Goal: Navigation & Orientation: Find specific page/section

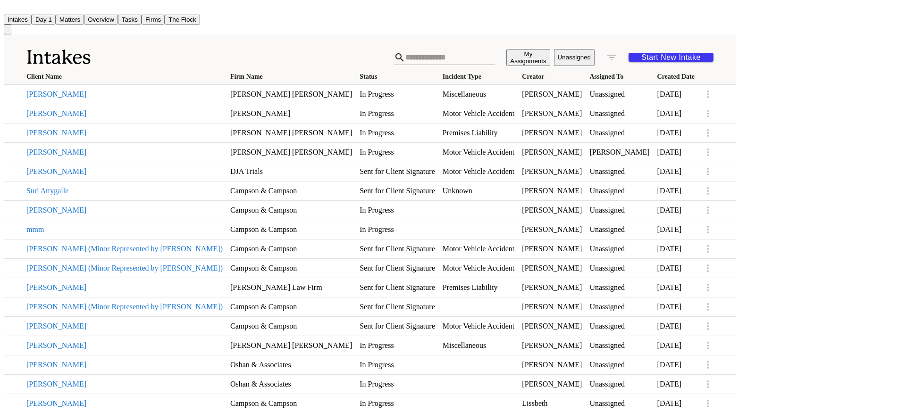
click at [84, 17] on button "Matters" at bounding box center [70, 20] width 28 height 10
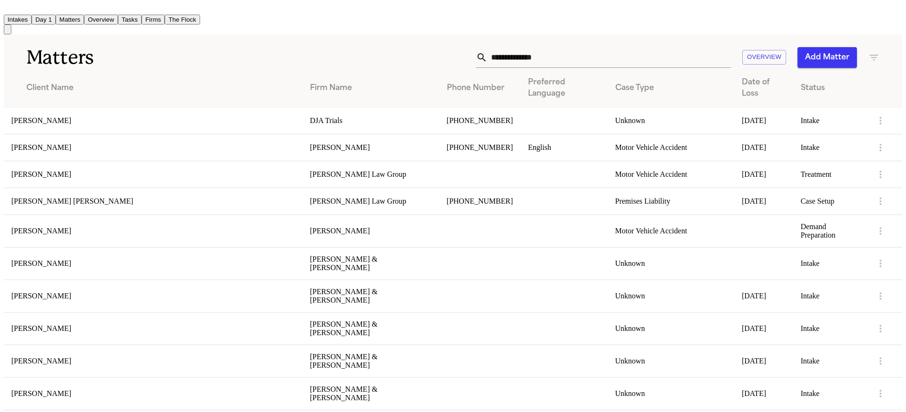
click at [66, 120] on td "[PERSON_NAME]" at bounding box center [153, 120] width 299 height 27
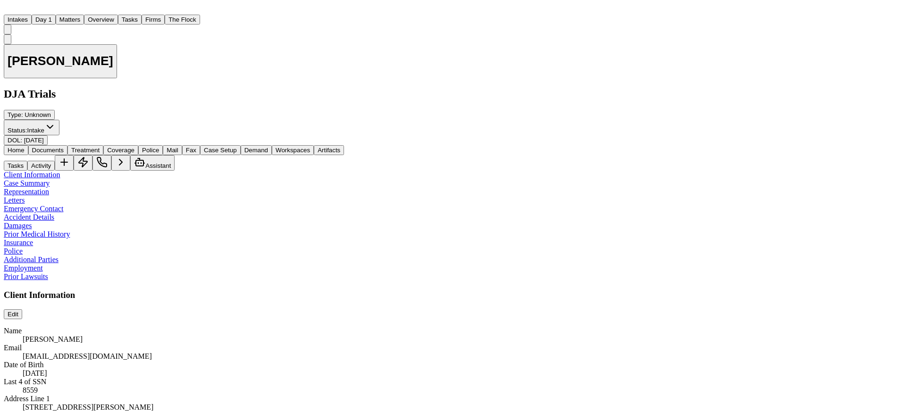
click at [32, 16] on button "Intakes" at bounding box center [18, 20] width 28 height 10
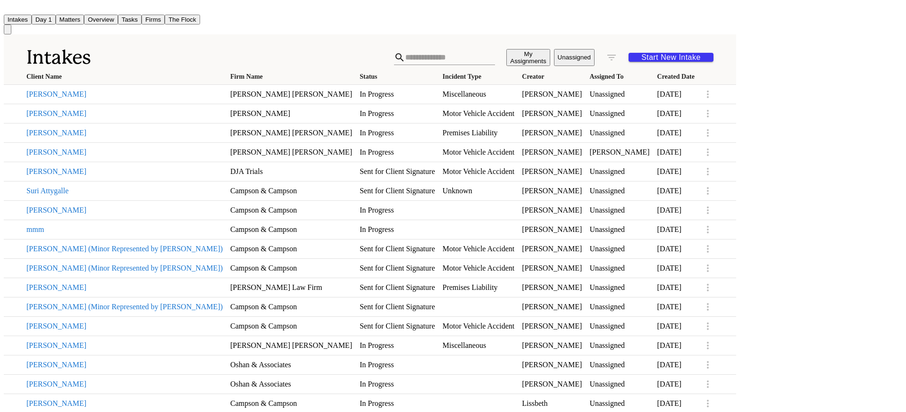
click at [72, 137] on button "[PERSON_NAME]" at bounding box center [124, 133] width 196 height 8
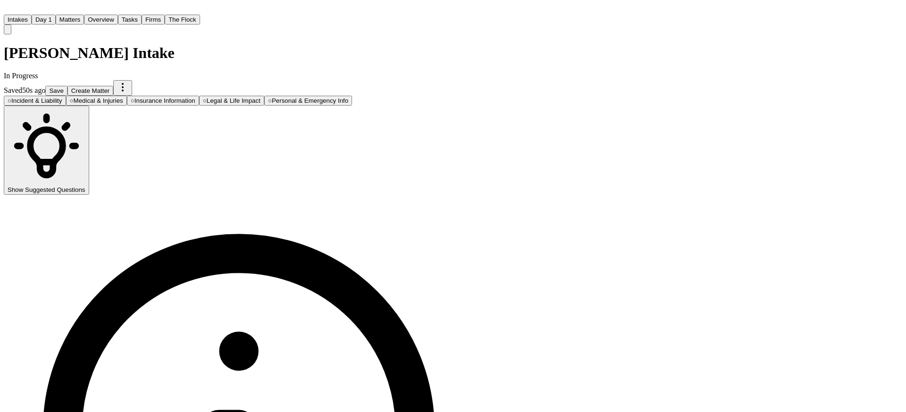
click at [84, 15] on button "Matters" at bounding box center [70, 20] width 28 height 10
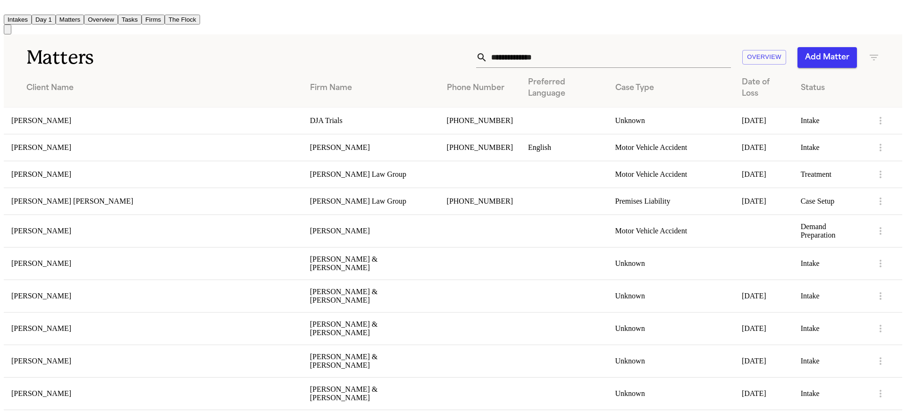
click at [47, 117] on td "[PERSON_NAME]" at bounding box center [153, 120] width 299 height 27
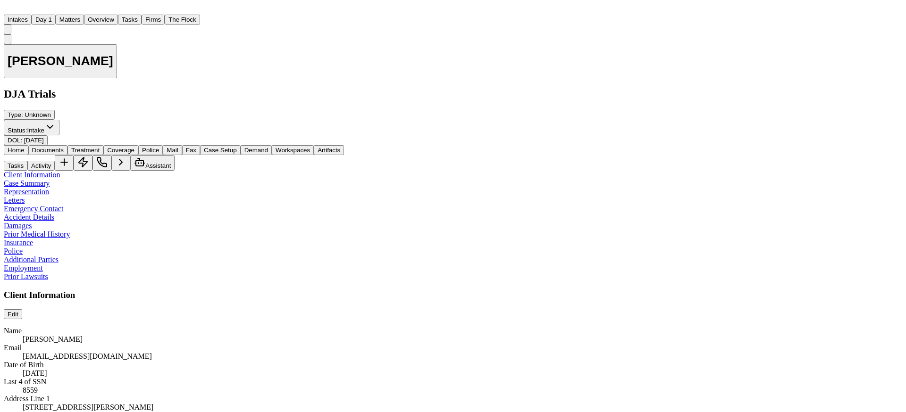
click at [571, 61] on div "[PERSON_NAME] DJA Trials Type : Unknown Status: Intake DOL : [DATE]" at bounding box center [453, 89] width 899 height 111
click at [32, 17] on button "Intakes" at bounding box center [18, 20] width 28 height 10
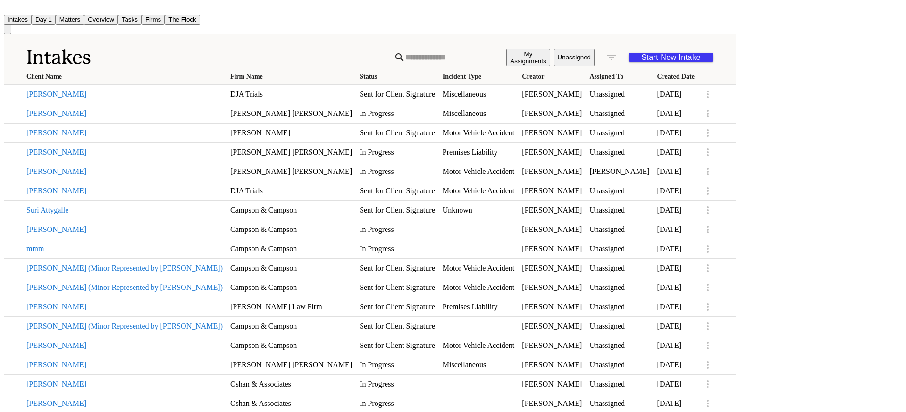
click at [236, 51] on h1 "Intakes" at bounding box center [210, 58] width 368 height 24
click at [60, 94] on button "[PERSON_NAME]" at bounding box center [124, 94] width 196 height 8
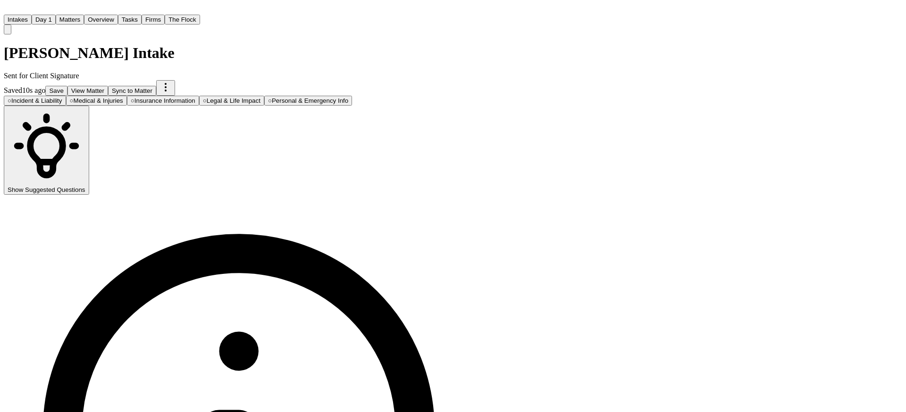
click at [84, 15] on button "Matters" at bounding box center [70, 20] width 28 height 10
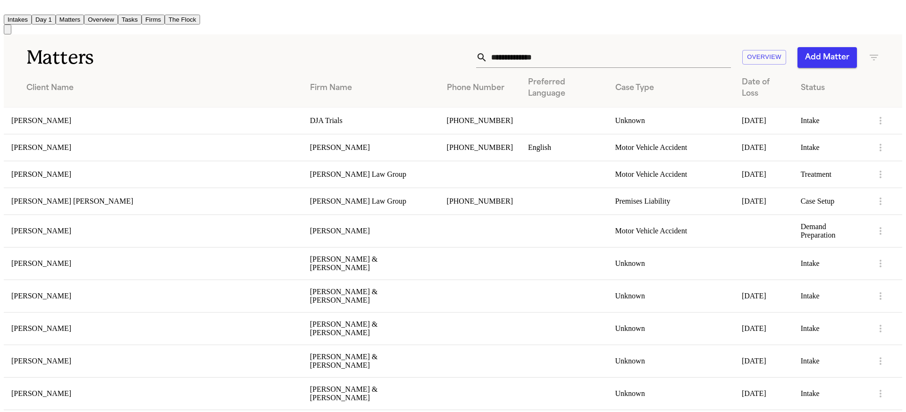
click at [164, 59] on h1 "Matters" at bounding box center [150, 58] width 248 height 24
click at [32, 15] on button "Intakes" at bounding box center [18, 20] width 28 height 10
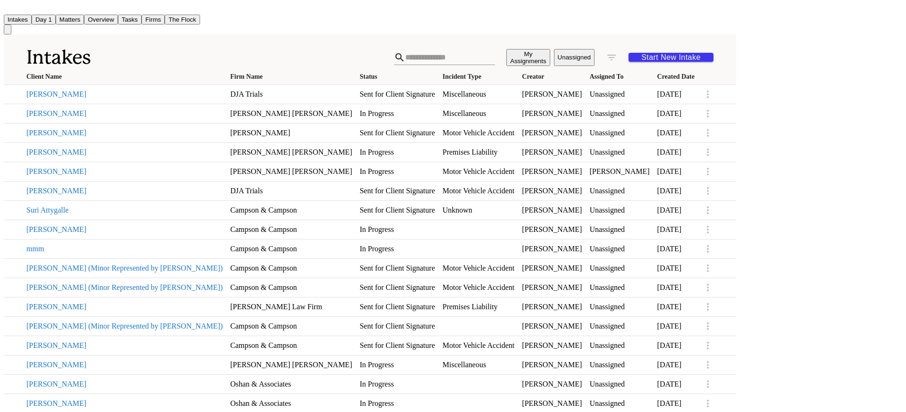
click at [84, 17] on button "Matters" at bounding box center [70, 20] width 28 height 10
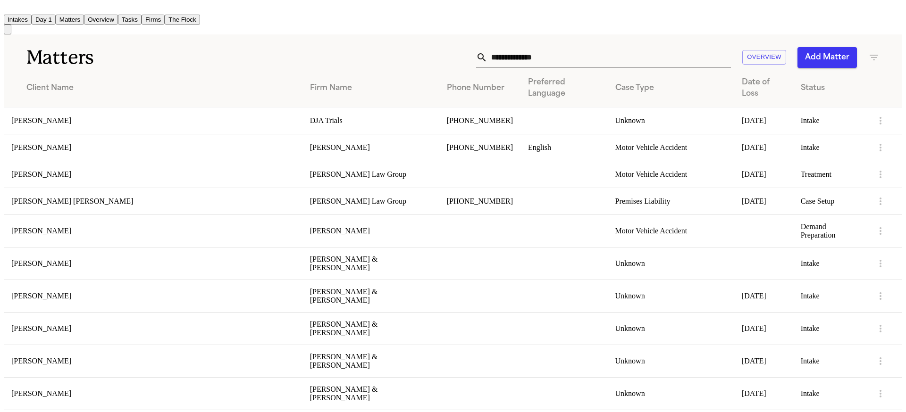
click at [65, 206] on td "[PERSON_NAME] [PERSON_NAME]" at bounding box center [153, 201] width 299 height 27
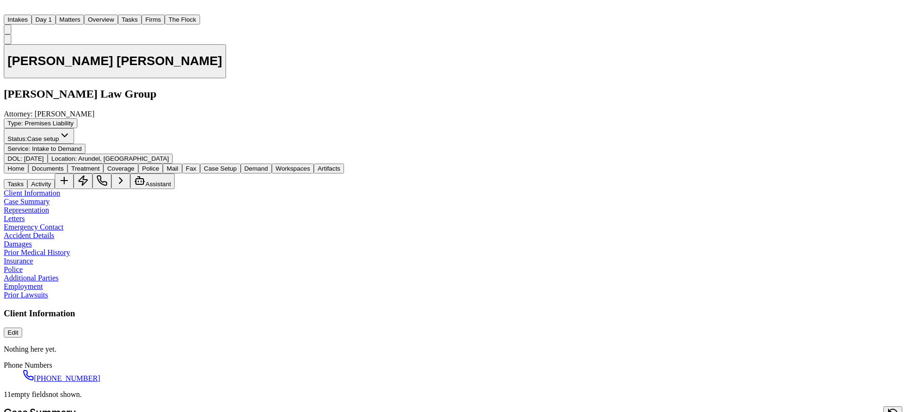
click at [32, 15] on button "Intakes" at bounding box center [18, 20] width 28 height 10
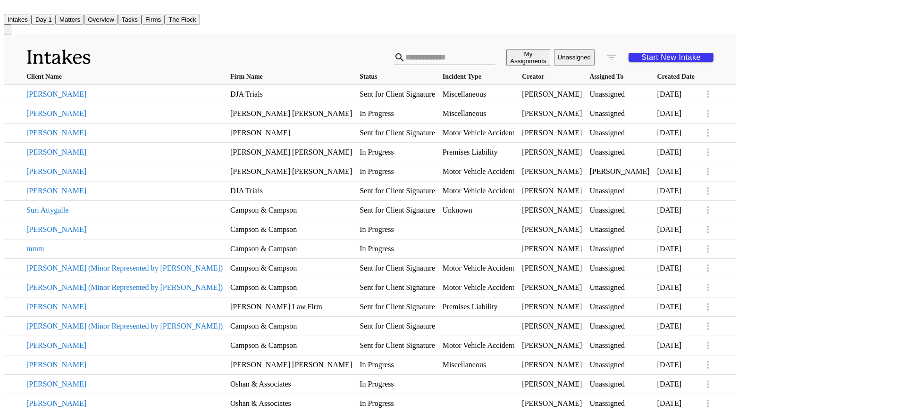
click at [270, 46] on h1 "Intakes" at bounding box center [210, 58] width 368 height 24
click at [285, 34] on div "Intakes My Assignments Unassigned Start New Intake" at bounding box center [370, 51] width 732 height 35
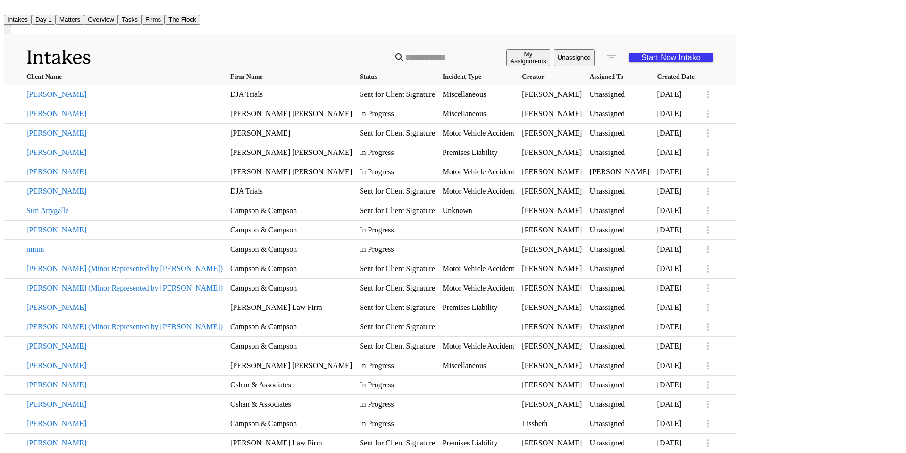
click at [84, 17] on button "Matters" at bounding box center [70, 20] width 28 height 10
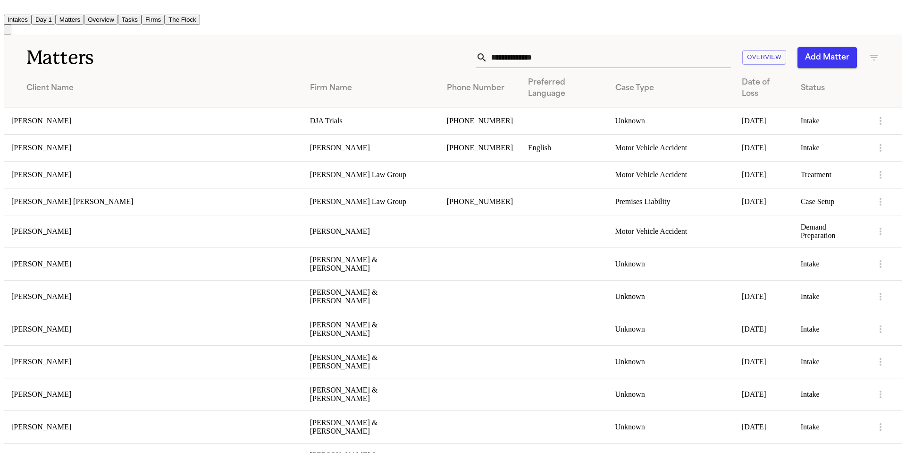
click at [798, 205] on td "Case Setup" at bounding box center [830, 201] width 74 height 27
click at [807, 118] on td "Intake" at bounding box center [830, 120] width 74 height 27
click at [802, 118] on td "Intake" at bounding box center [830, 120] width 74 height 27
click at [38, 118] on td "[PERSON_NAME]" at bounding box center [153, 120] width 299 height 27
